Goal: Use online tool/utility: Utilize a website feature to perform a specific function

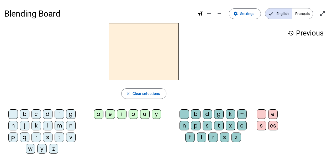
click at [307, 11] on span "Français" at bounding box center [302, 13] width 21 height 10
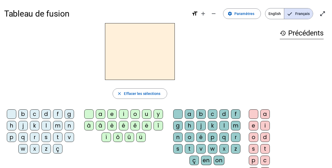
click at [123, 125] on div "é" at bounding box center [123, 125] width 9 height 9
click at [213, 112] on div "c" at bounding box center [212, 113] width 9 height 9
click at [255, 136] on div "o" at bounding box center [253, 136] width 9 height 9
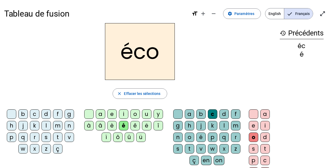
click at [255, 136] on div "o" at bounding box center [253, 136] width 9 height 9
click at [223, 123] on div "l" at bounding box center [223, 125] width 9 height 9
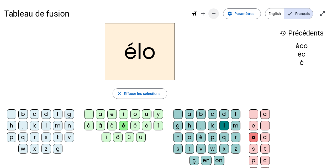
click at [216, 13] on mat-icon "remove" at bounding box center [213, 13] width 6 height 6
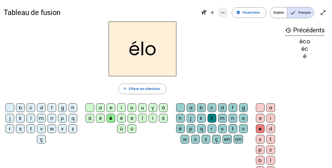
click at [221, 13] on mat-icon "remove" at bounding box center [222, 12] width 6 height 6
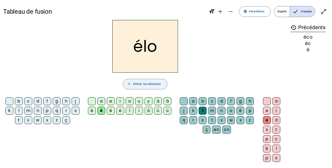
click at [155, 81] on span "button" at bounding box center [145, 84] width 44 height 13
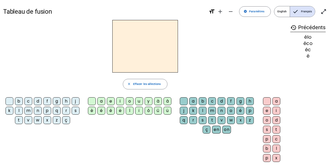
click at [101, 112] on div "é" at bounding box center [101, 110] width 8 height 8
click at [212, 107] on div "m" at bounding box center [212, 110] width 8 height 8
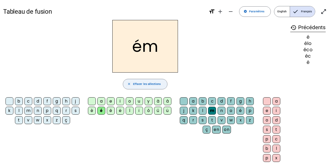
click at [157, 82] on span "Effacer les sélections" at bounding box center [147, 84] width 28 height 5
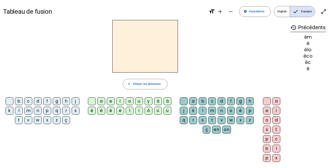
click at [202, 99] on div "b" at bounding box center [202, 101] width 8 height 8
click at [101, 111] on div "é" at bounding box center [101, 110] width 8 height 8
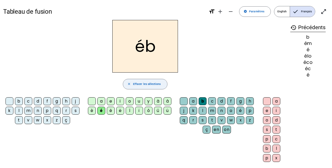
click at [149, 87] on span "button" at bounding box center [145, 84] width 44 height 13
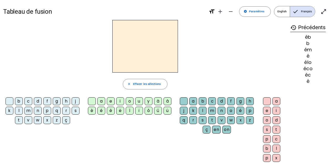
click at [101, 110] on div "é" at bounding box center [101, 110] width 8 height 8
click at [250, 108] on div "p" at bounding box center [250, 110] width 8 height 8
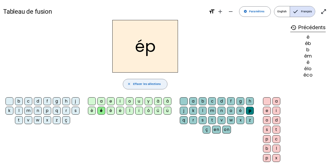
click at [157, 83] on span "Effacer les sélections" at bounding box center [147, 84] width 28 height 5
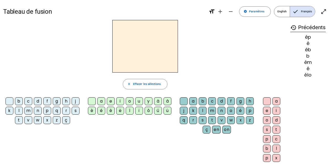
click at [101, 110] on div "é" at bounding box center [101, 110] width 8 height 8
click at [203, 121] on div "s" at bounding box center [202, 120] width 8 height 8
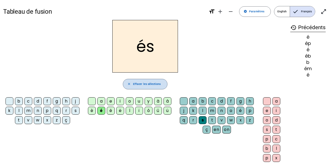
click at [141, 80] on span "button" at bounding box center [145, 84] width 44 height 13
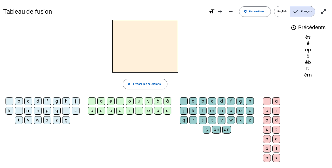
click at [101, 111] on div "é" at bounding box center [101, 110] width 8 height 8
click at [195, 119] on div "r" at bounding box center [193, 120] width 8 height 8
